Goal: Task Accomplishment & Management: Use online tool/utility

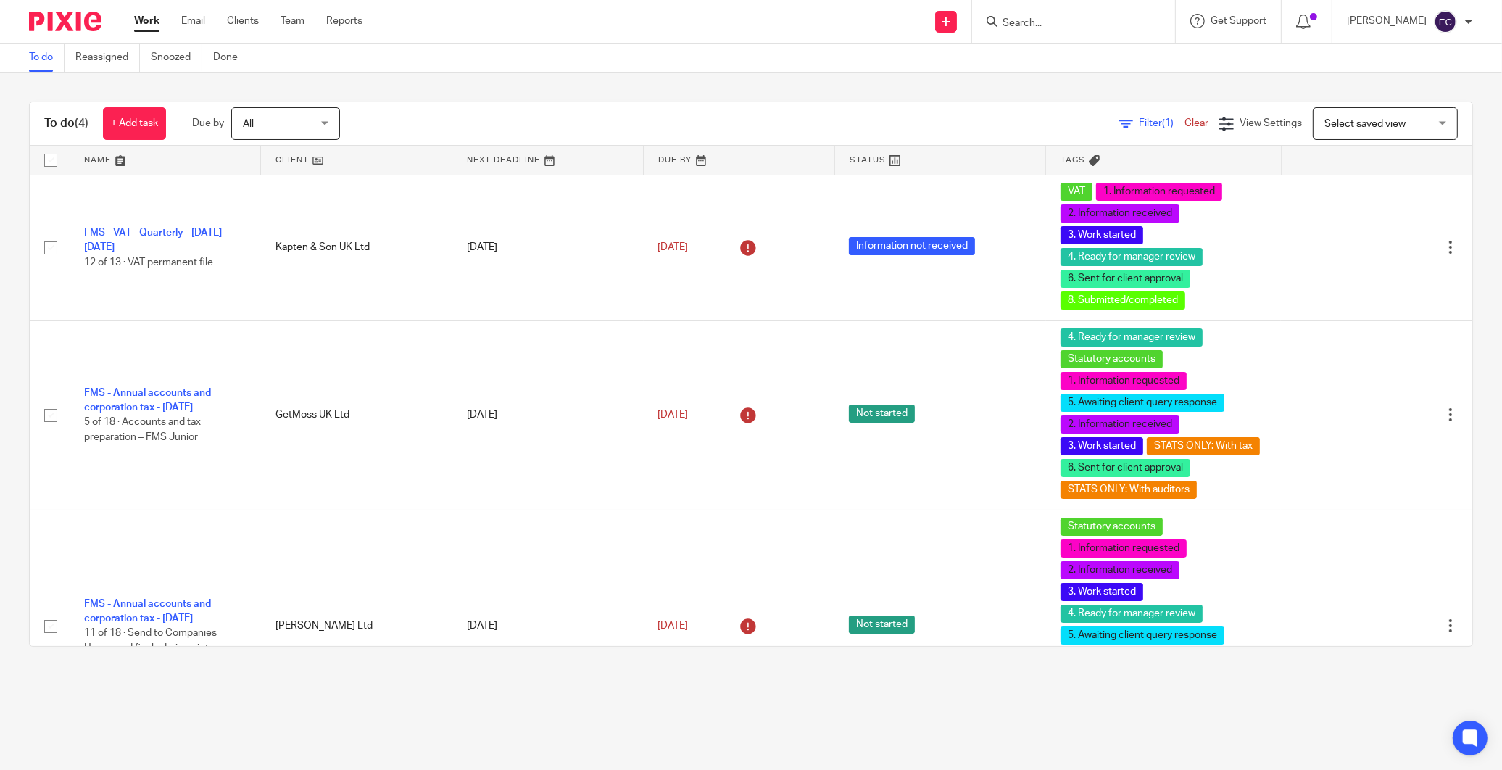
scroll to position [329, 0]
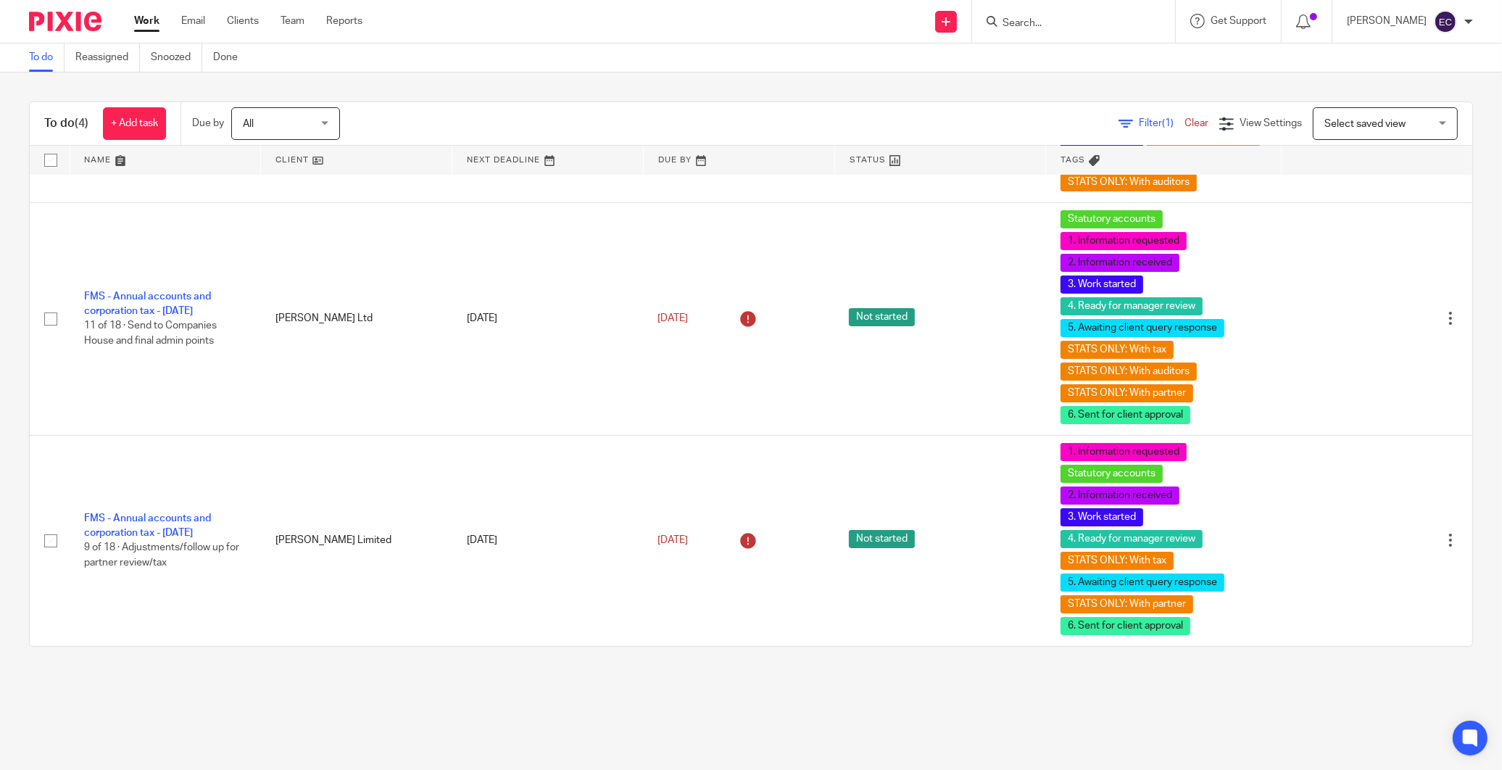
click at [1025, 29] on input "Search" at bounding box center [1066, 23] width 130 height 13
type input "bonafied"
click at [1056, 83] on link at bounding box center [1088, 79] width 180 height 22
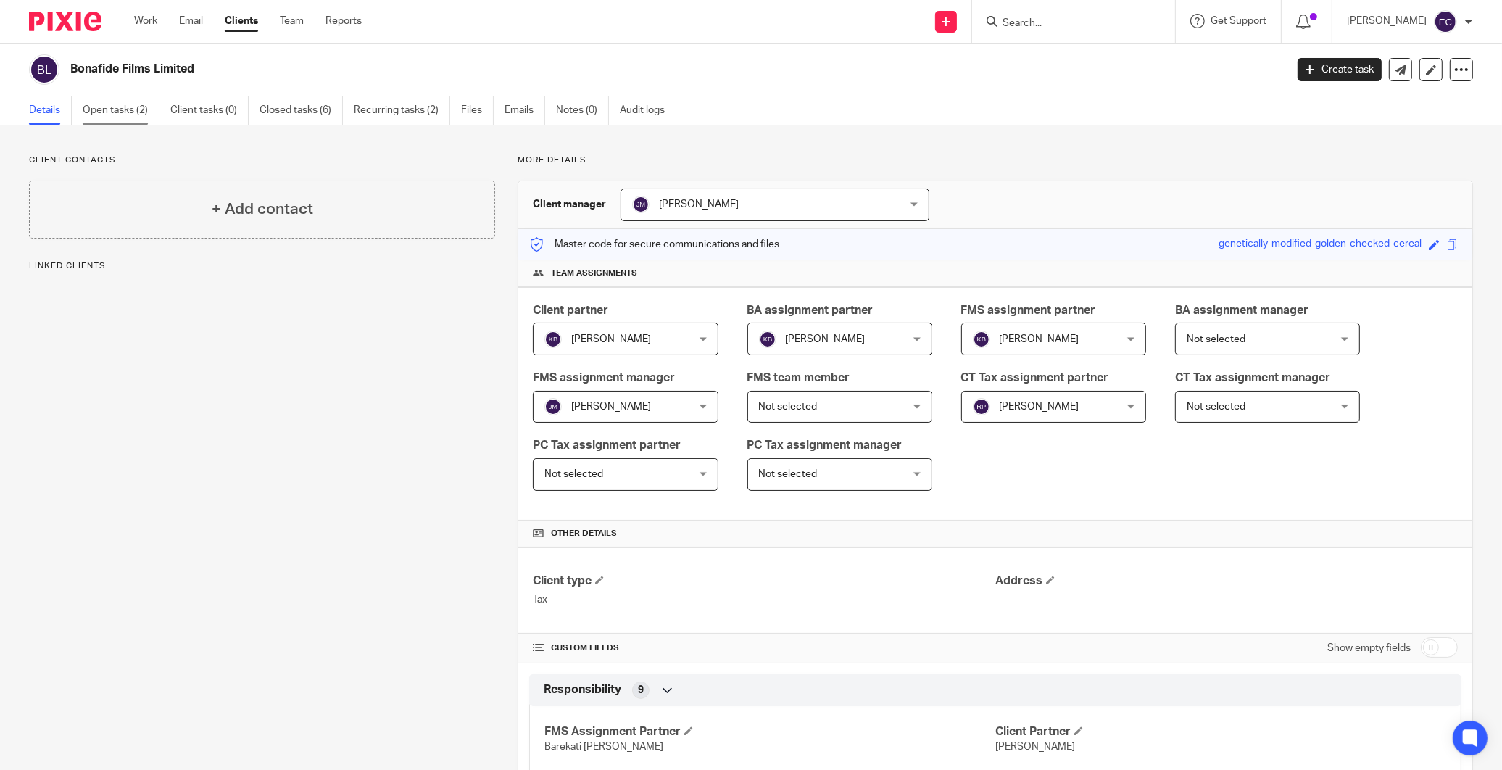
click at [143, 117] on link "Open tasks (2)" at bounding box center [121, 110] width 77 height 28
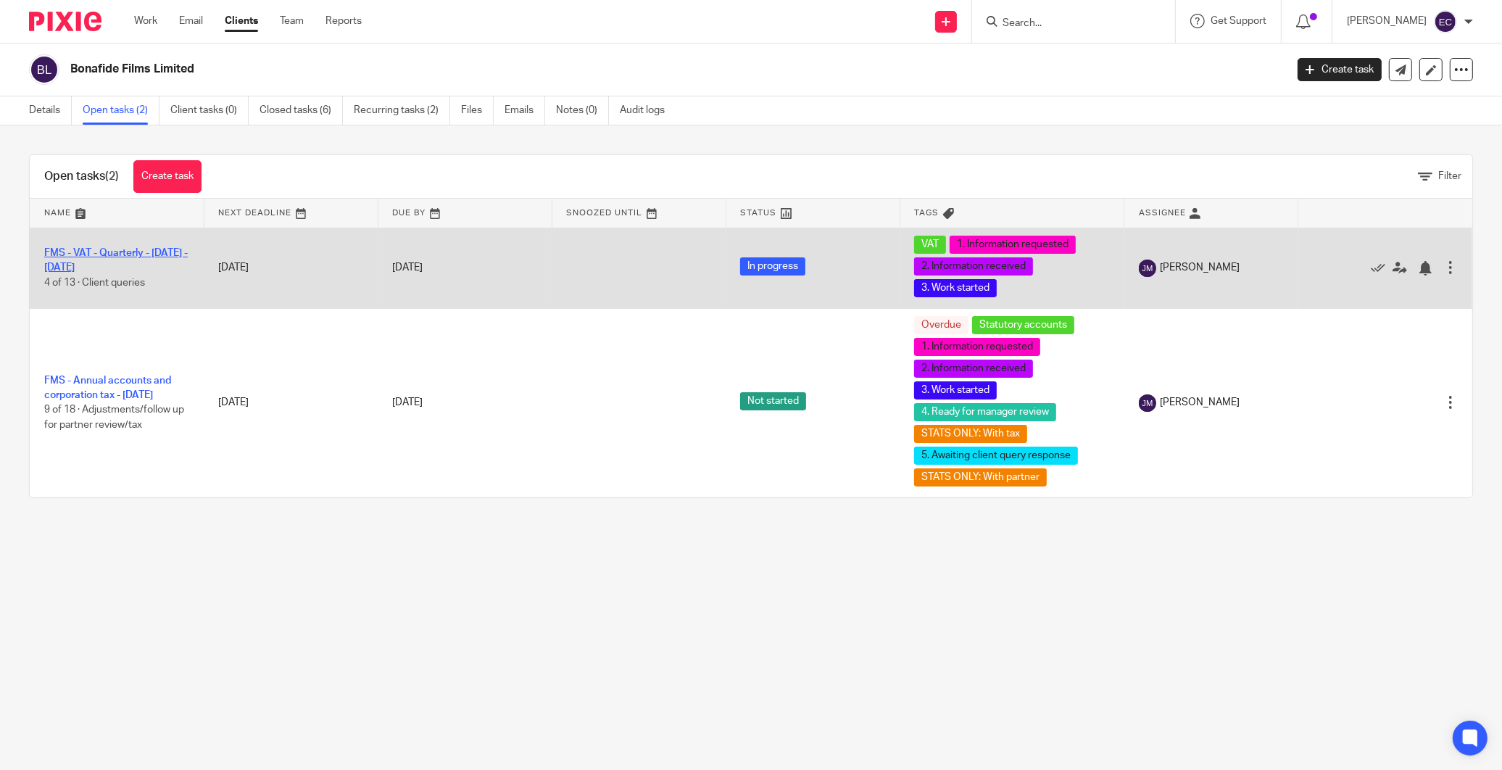
click at [111, 252] on link "FMS - VAT - Quarterly - June - August, 2025" at bounding box center [116, 260] width 144 height 25
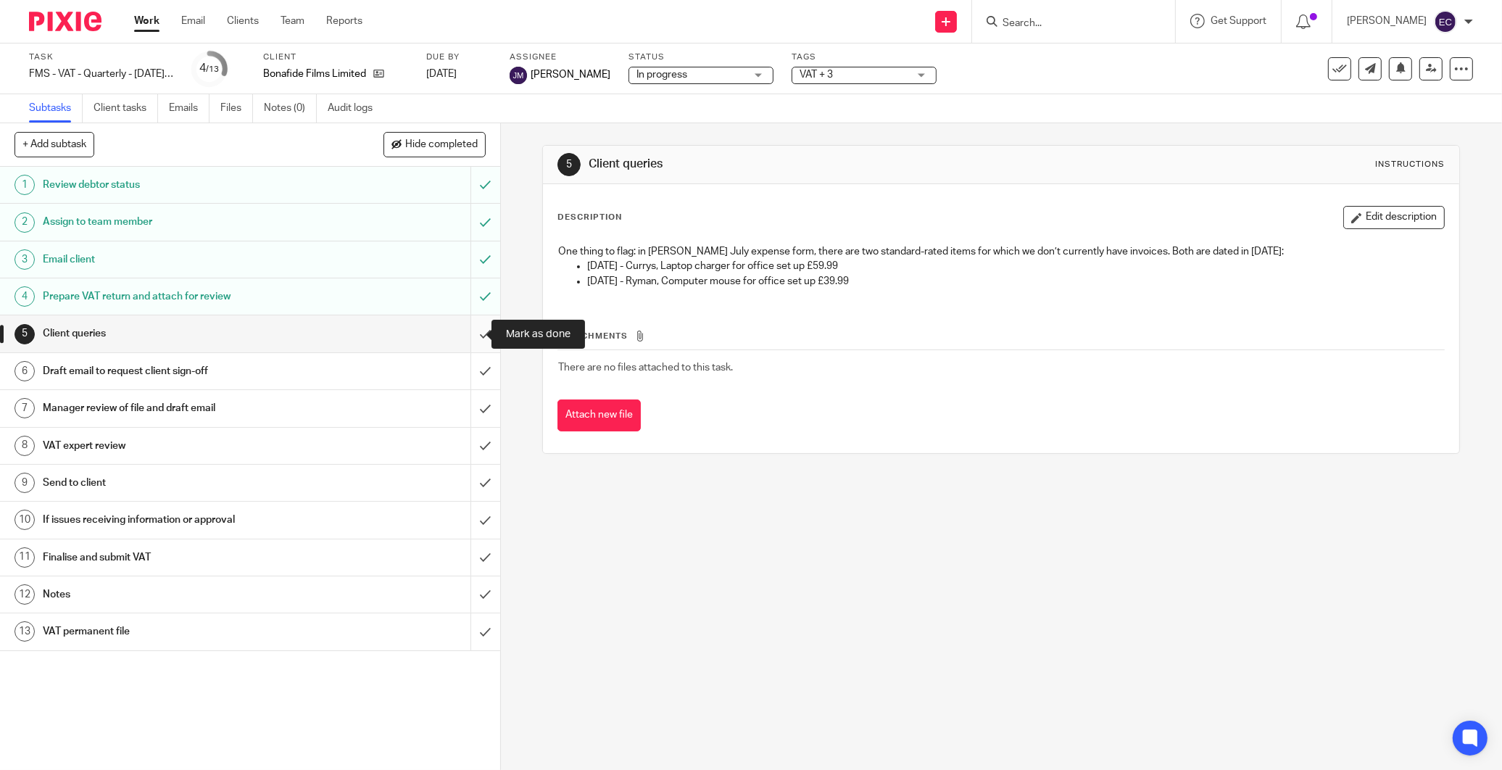
click at [473, 341] on input "submit" at bounding box center [250, 333] width 500 height 36
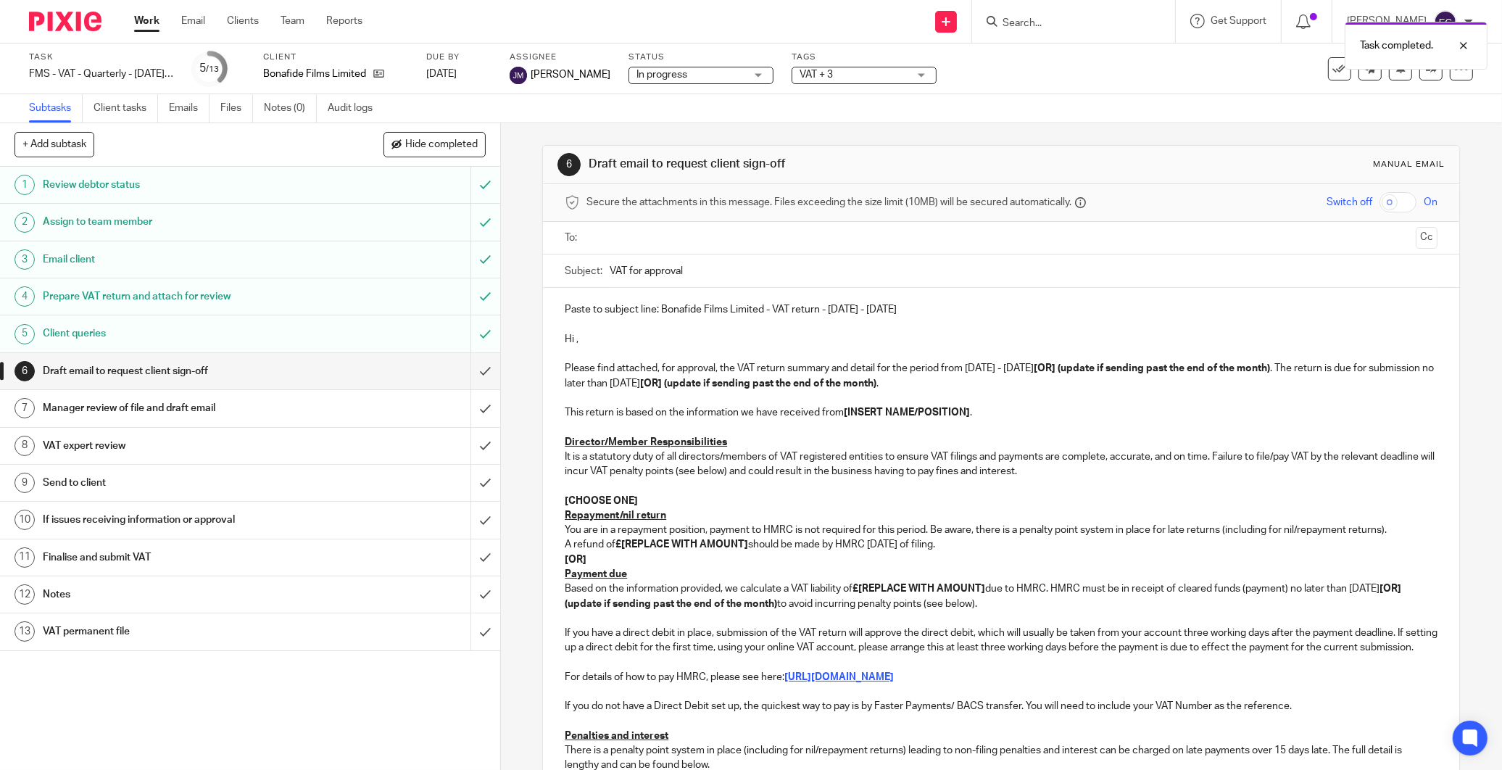
click at [576, 336] on p "Hi ," at bounding box center [1001, 339] width 873 height 14
drag, startPoint x: 1060, startPoint y: 371, endPoint x: 1295, endPoint y: 370, distance: 234.9
click at [1270, 370] on strong "[OR] (update if sending past the end of the month)" at bounding box center [1152, 368] width 236 height 10
drag, startPoint x: 1327, startPoint y: 375, endPoint x: 725, endPoint y: 388, distance: 601.8
click at [725, 388] on p "Please find attached, for approval, the VAT return summary and detail for the p…" at bounding box center [1001, 376] width 873 height 30
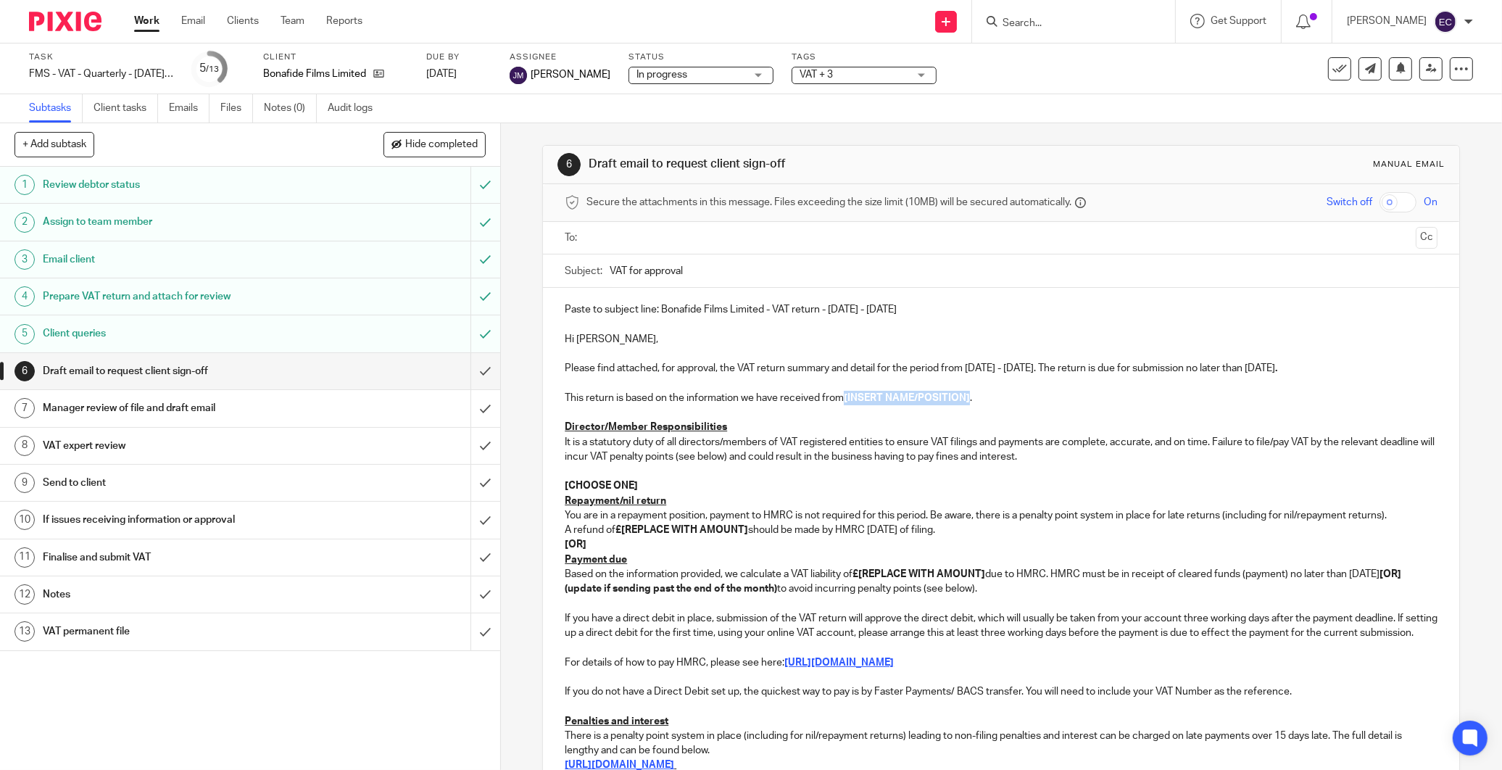
drag, startPoint x: 842, startPoint y: 403, endPoint x: 966, endPoint y: 402, distance: 124.7
click at [966, 402] on p "This return is based on the information we have received from [INSERT NAME/POSI…" at bounding box center [1001, 398] width 873 height 14
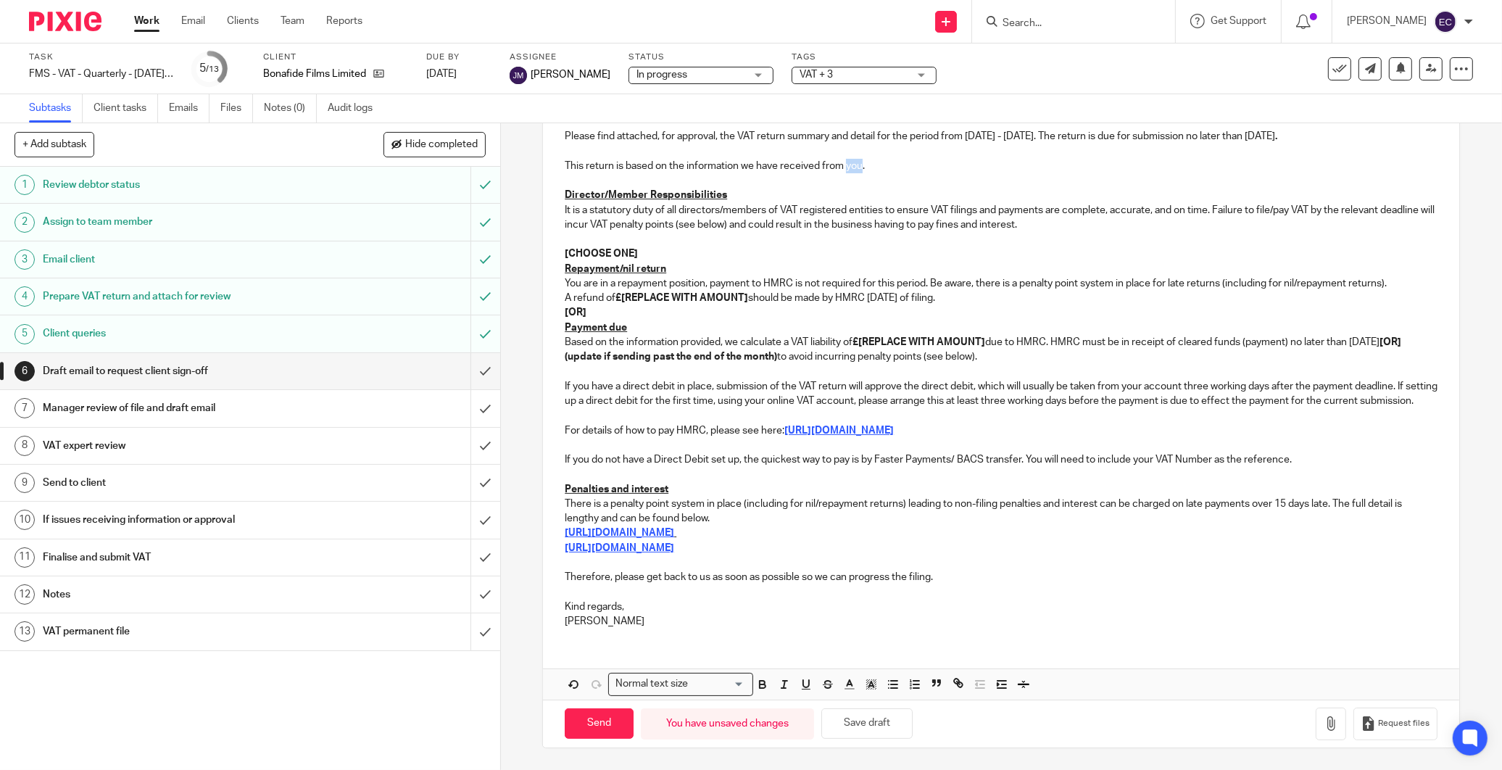
scroll to position [57, 0]
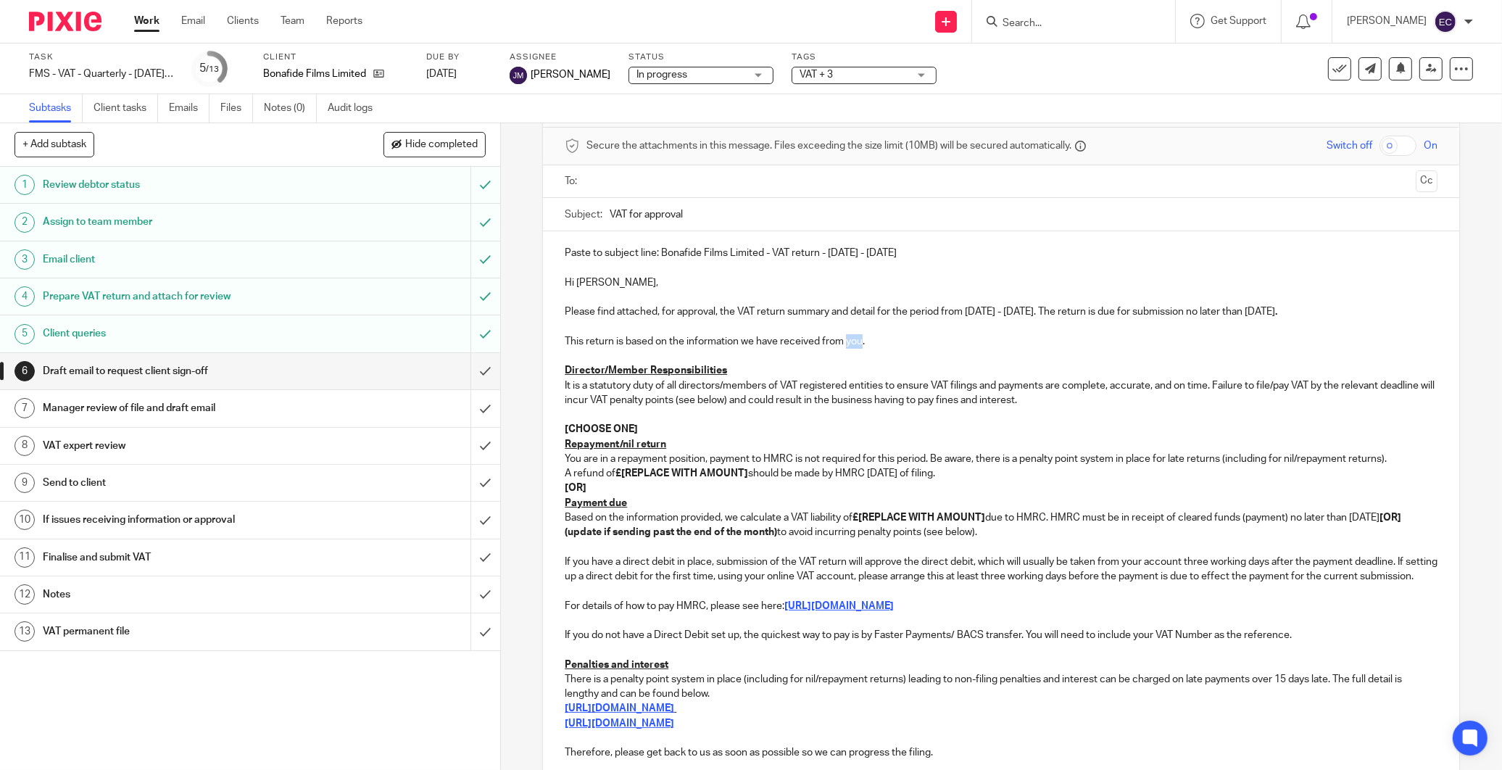
click at [663, 431] on p "[CHOOSE ONE]" at bounding box center [1001, 429] width 873 height 14
drag, startPoint x: 646, startPoint y: 430, endPoint x: 495, endPoint y: 425, distance: 150.9
click at [495, 425] on div "+ Add subtask Hide completed Cancel + Add 1 Review debtor status 2 Assign to te…" at bounding box center [751, 446] width 1502 height 647
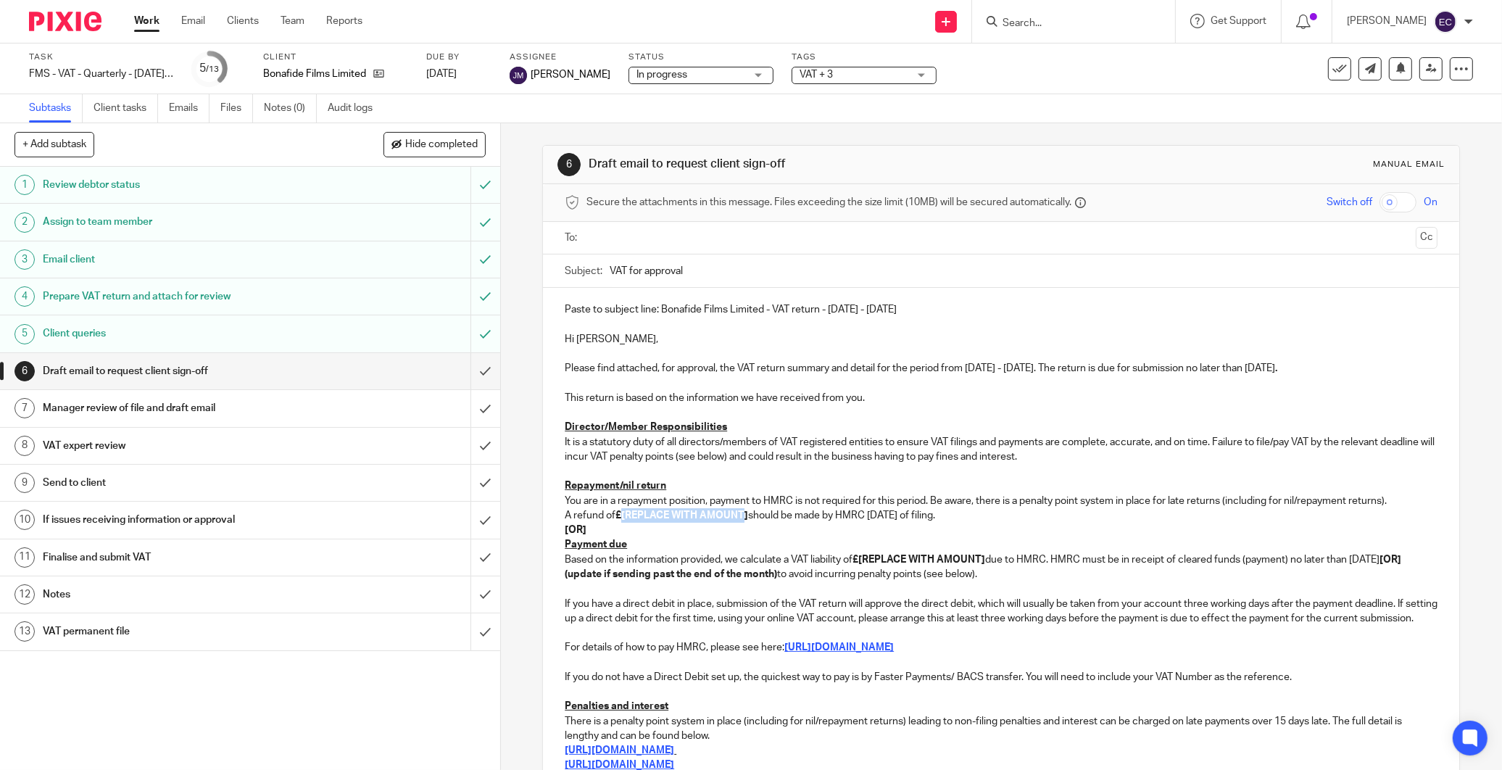
drag, startPoint x: 620, startPoint y: 516, endPoint x: 742, endPoint y: 519, distance: 122.5
click at [742, 519] on strong "£[REPLACE WITH AMOUNT]" at bounding box center [681, 515] width 133 height 10
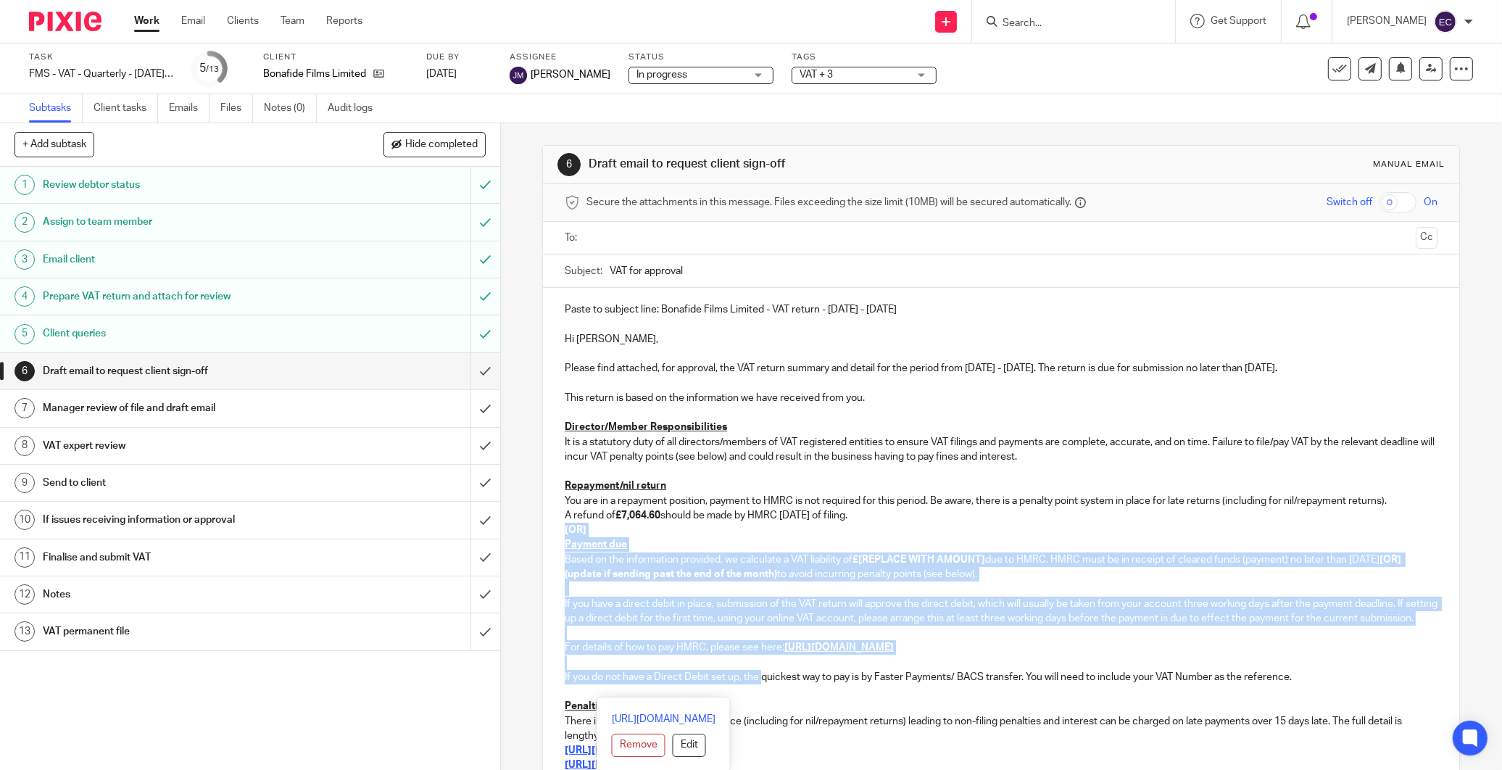
drag, startPoint x: 556, startPoint y: 531, endPoint x: 758, endPoint y: 696, distance: 260.6
click at [758, 696] on div "Paste to subject line: Bonafide Films Limited - VAT return - June - August, 202…" at bounding box center [1001, 572] width 916 height 569
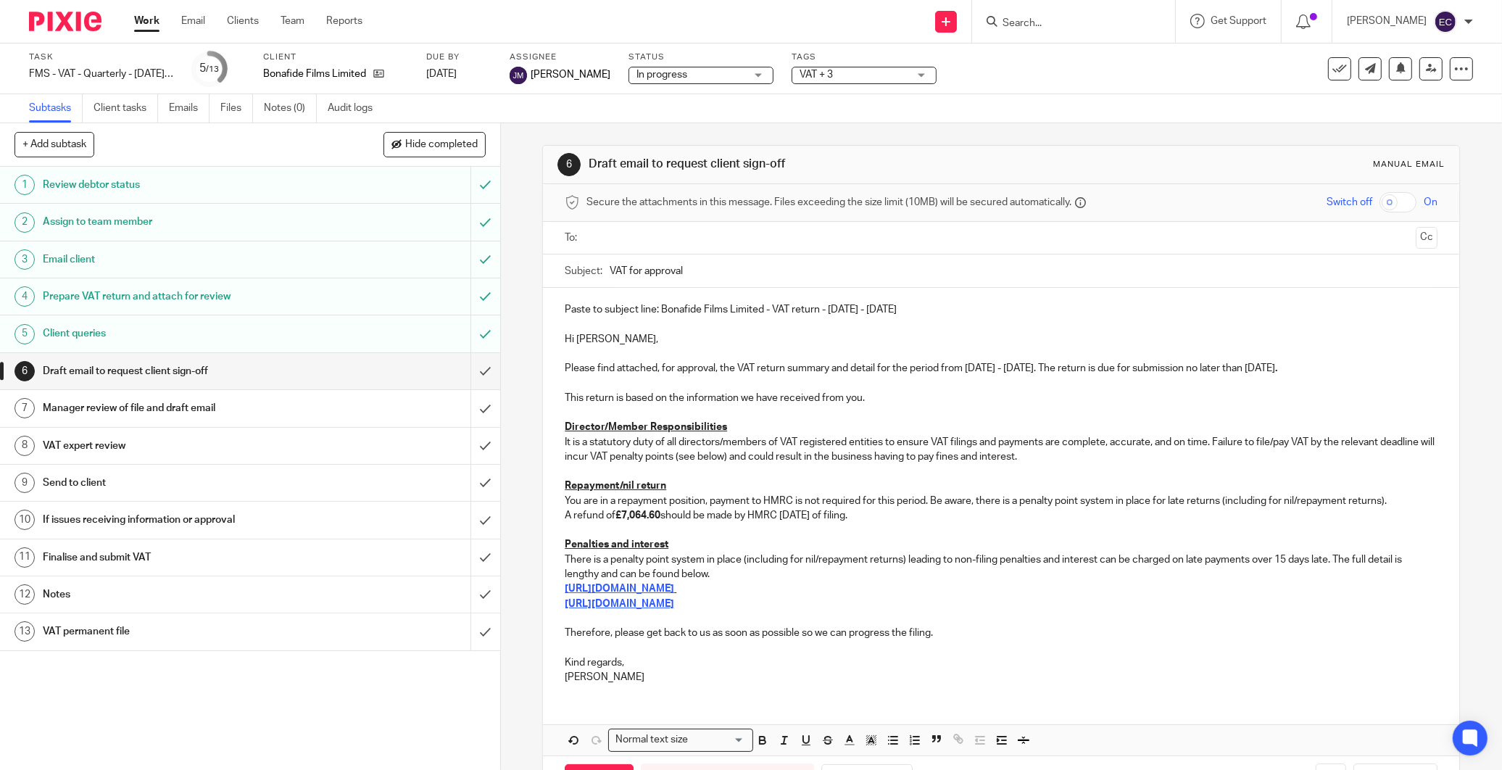
click at [662, 679] on p "Ellen" at bounding box center [1001, 677] width 873 height 14
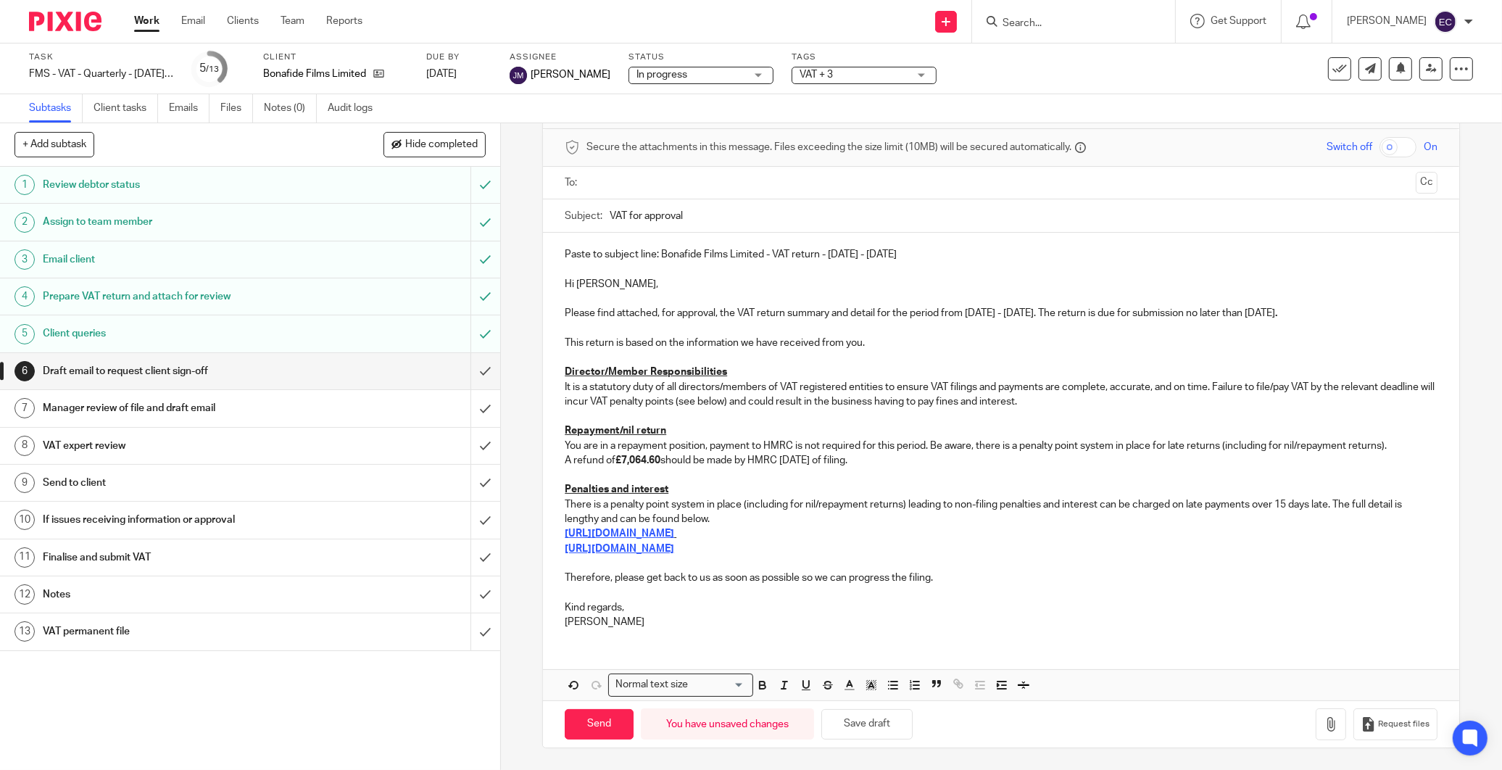
scroll to position [54, 0]
click at [861, 712] on button "Save draft" at bounding box center [866, 725] width 91 height 31
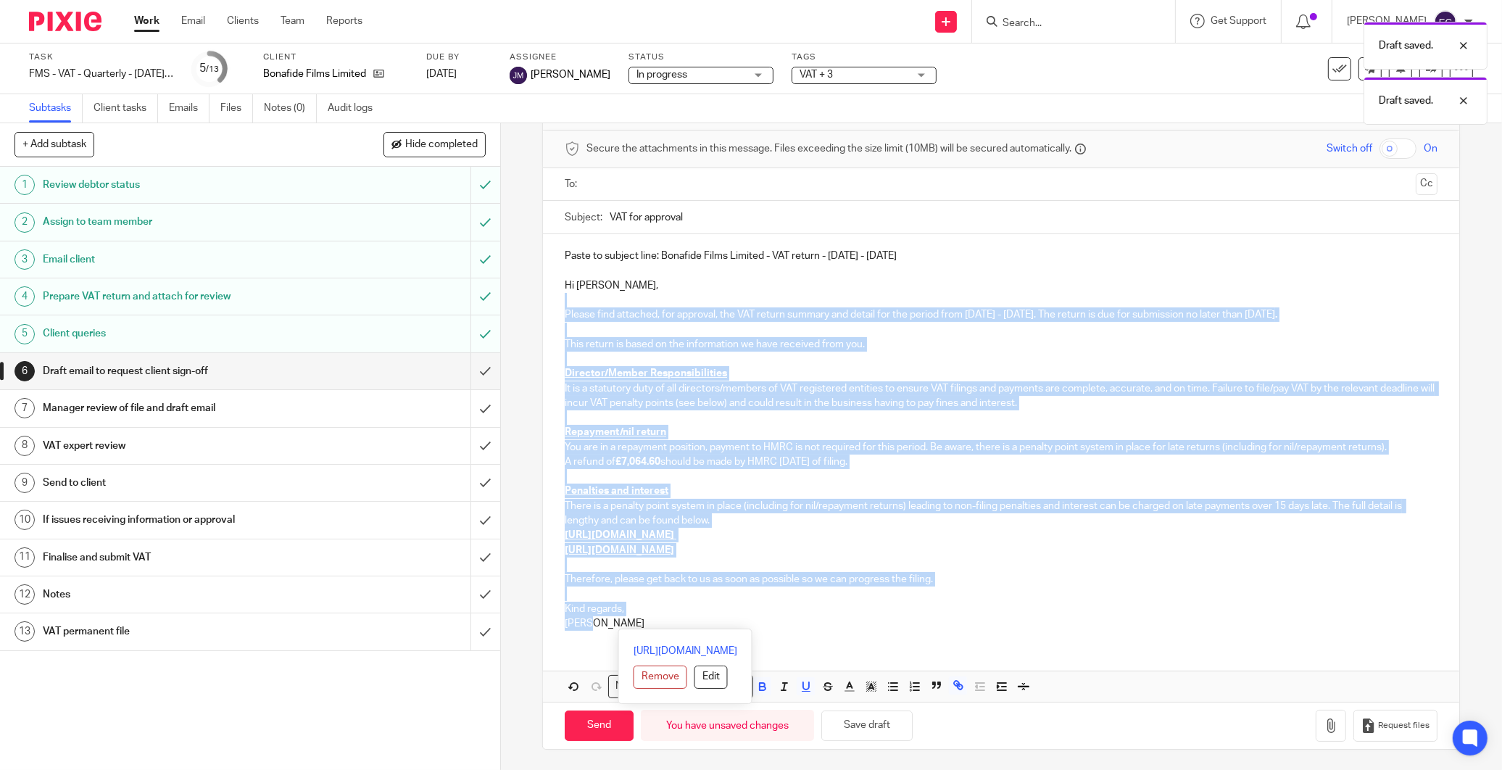
drag, startPoint x: 589, startPoint y: 619, endPoint x: 558, endPoint y: 288, distance: 332.7
click at [558, 288] on div "Paste to subject line: Bonafide Films Limited - VAT return - June - August, 202…" at bounding box center [1001, 437] width 916 height 407
drag, startPoint x: 610, startPoint y: 627, endPoint x: 557, endPoint y: 284, distance: 346.9
click at [557, 284] on div "Paste to subject line: Bonafide Films Limited - VAT return - June - August, 202…" at bounding box center [1001, 437] width 916 height 407
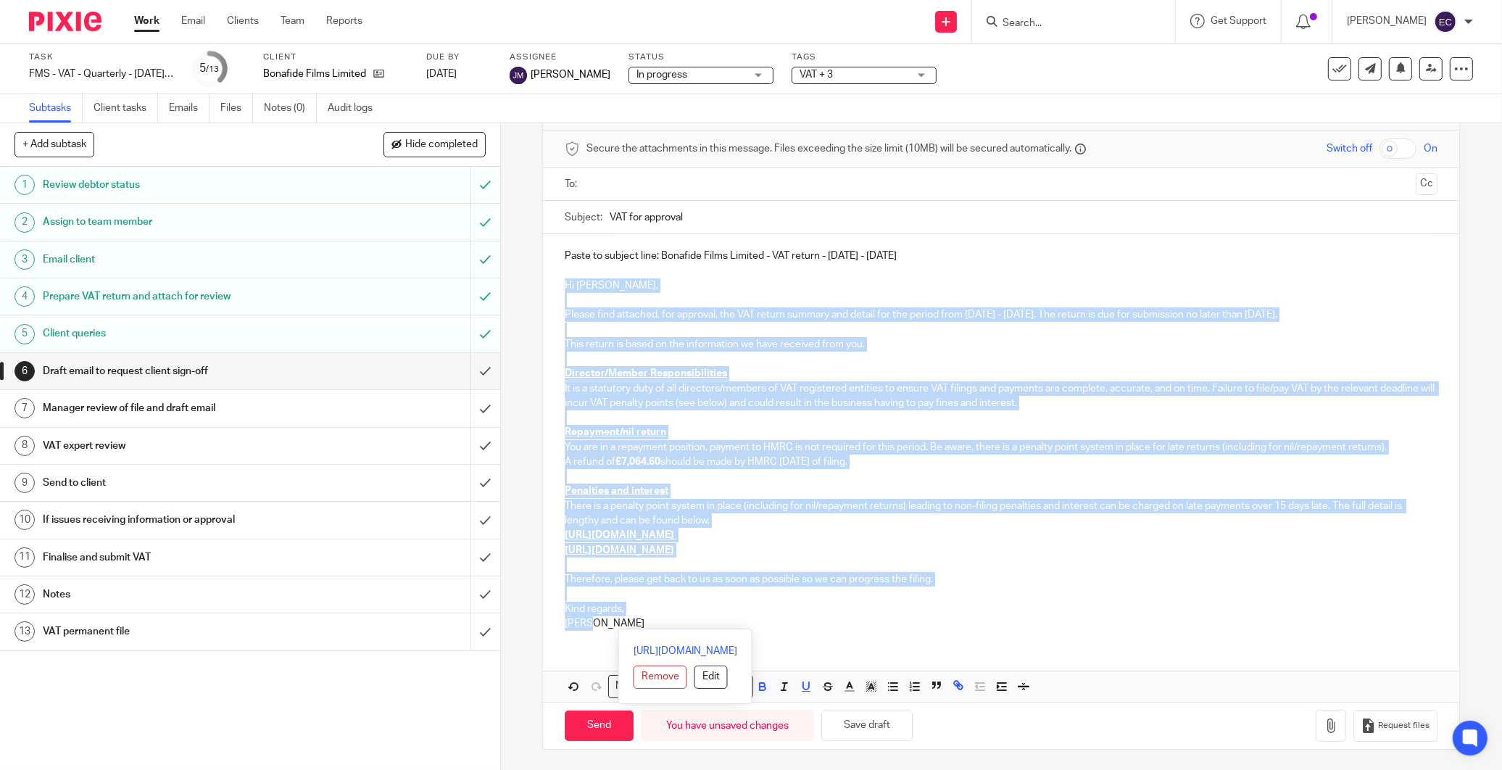
copy div "Hi Jo, Please find attached, for approval, the VAT return summary and detail fo…"
